Goal: Information Seeking & Learning: Learn about a topic

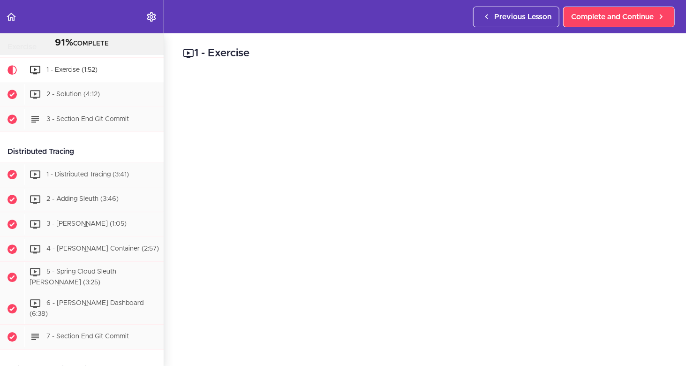
click at [328, 51] on h2 "1 - Exercise" at bounding box center [477, 53] width 589 height 16
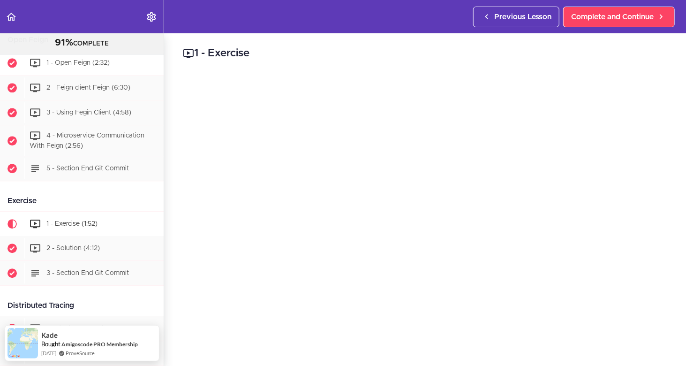
scroll to position [1036, 0]
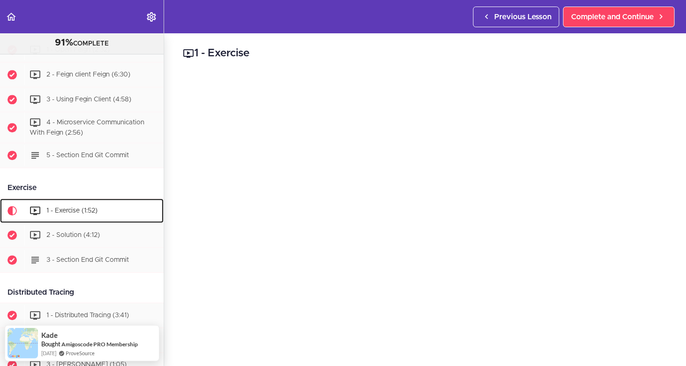
click at [50, 209] on span "1 - Exercise (1:52)" at bounding box center [71, 210] width 51 height 7
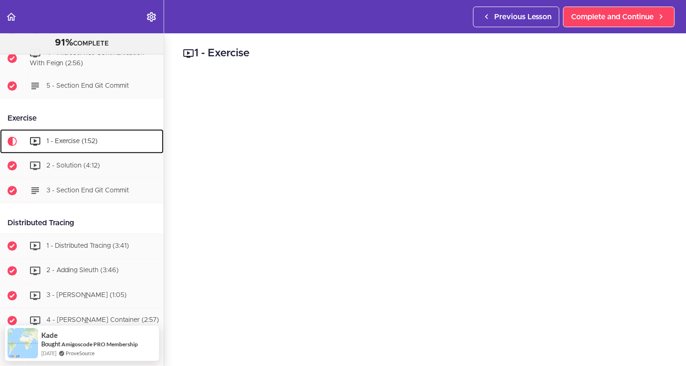
scroll to position [1165, 0]
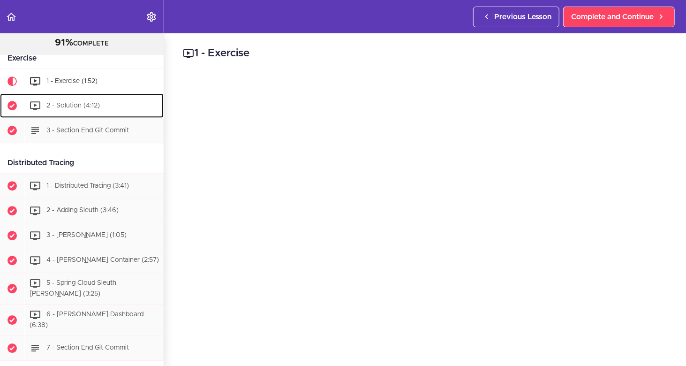
click at [77, 97] on div "2 - Solution (4:12)" at bounding box center [93, 105] width 139 height 21
click at [75, 102] on span "2 - Solution (4:12)" at bounding box center [72, 105] width 53 height 7
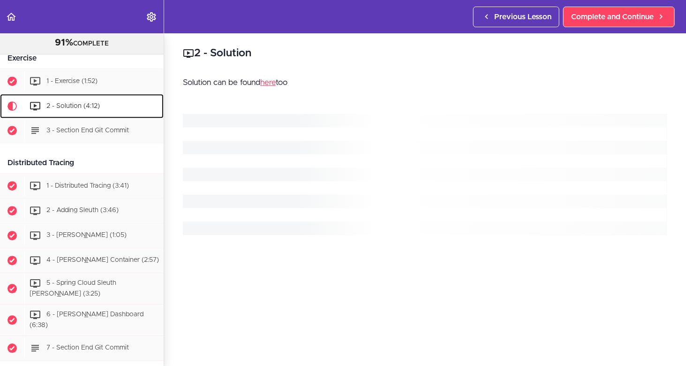
scroll to position [1189, 0]
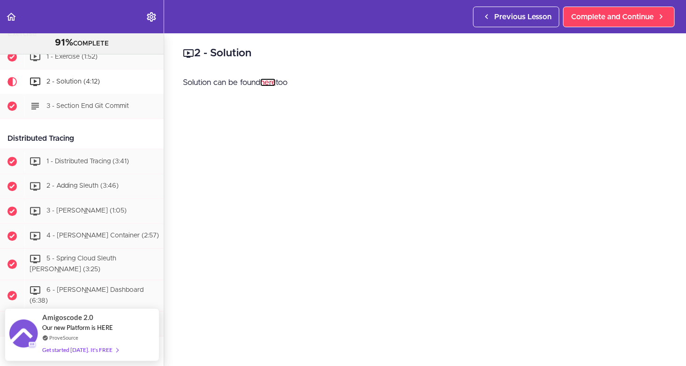
click at [269, 81] on link "here" at bounding box center [267, 82] width 15 height 8
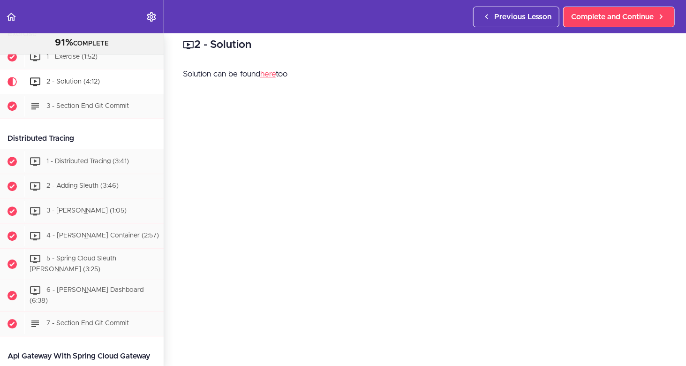
scroll to position [0, 0]
click at [264, 80] on link "here" at bounding box center [267, 82] width 15 height 8
